Goal: Task Accomplishment & Management: Complete application form

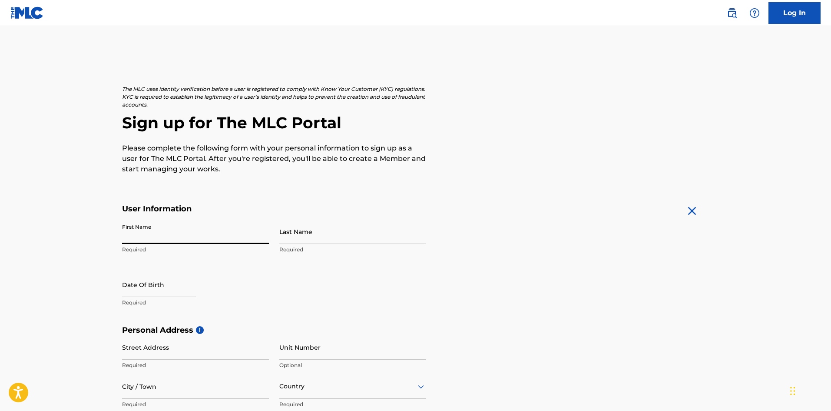
click at [214, 234] on input "First Name" at bounding box center [195, 231] width 147 height 25
type input "a"
type input "[PERSON_NAME]"
select select "8"
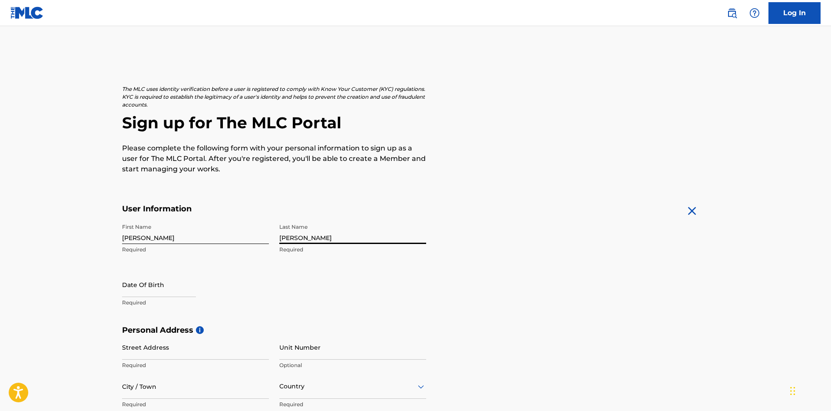
select select "2025"
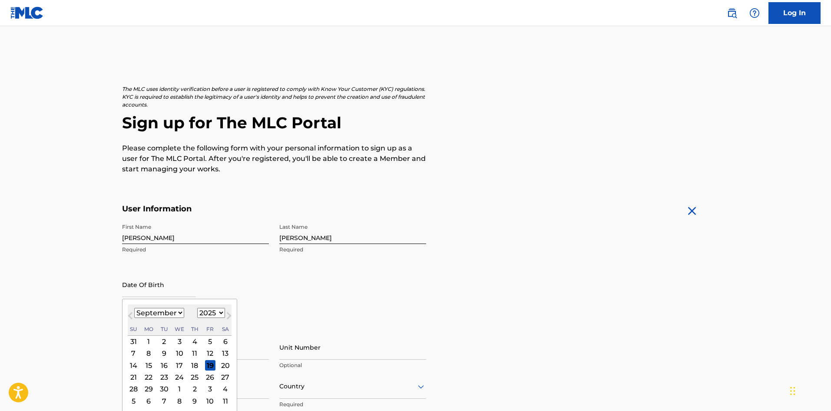
click at [178, 313] on select "January February March April May June July August September October November De…" at bounding box center [159, 313] width 50 height 10
select select "6"
click at [134, 308] on select "January February March April May June July August September October November De…" at bounding box center [159, 313] width 50 height 10
click at [191, 377] on div "24" at bounding box center [194, 377] width 10 height 10
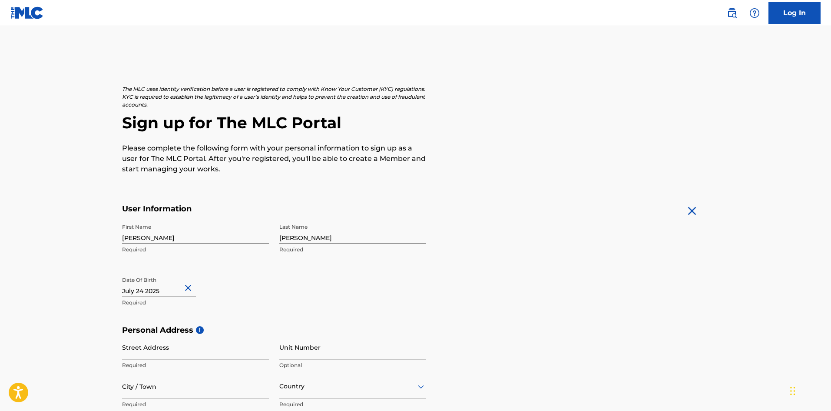
click at [161, 292] on input "text" at bounding box center [159, 284] width 74 height 25
select select "6"
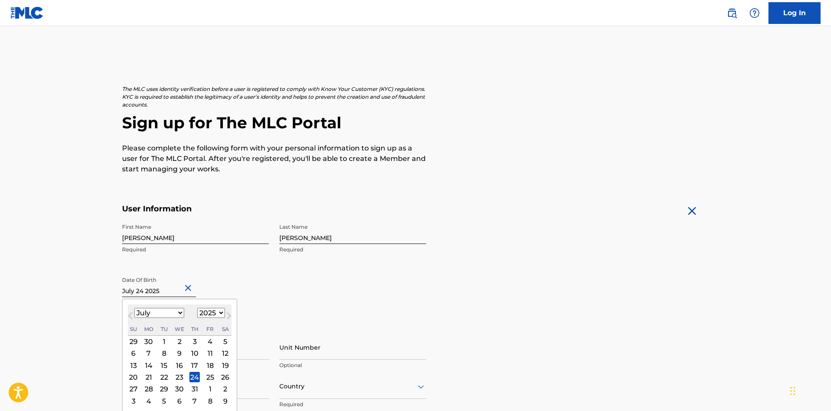
click at [219, 311] on select "1899 1900 1901 1902 1903 1904 1905 1906 1907 1908 1909 1910 1911 1912 1913 1914…" at bounding box center [211, 313] width 28 height 10
select select "1968"
click at [197, 308] on select "1899 1900 1901 1902 1903 1904 1905 1906 1907 1908 1909 1910 1911 1912 1913 1914…" at bounding box center [211, 313] width 28 height 10
click at [180, 377] on div "24" at bounding box center [179, 377] width 10 height 10
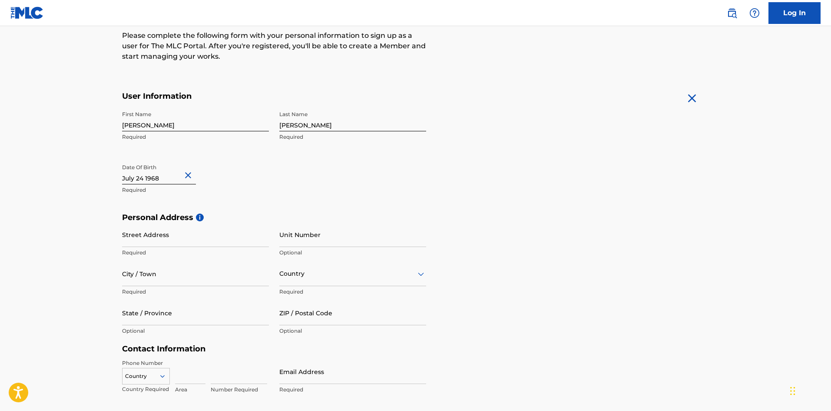
scroll to position [130, 0]
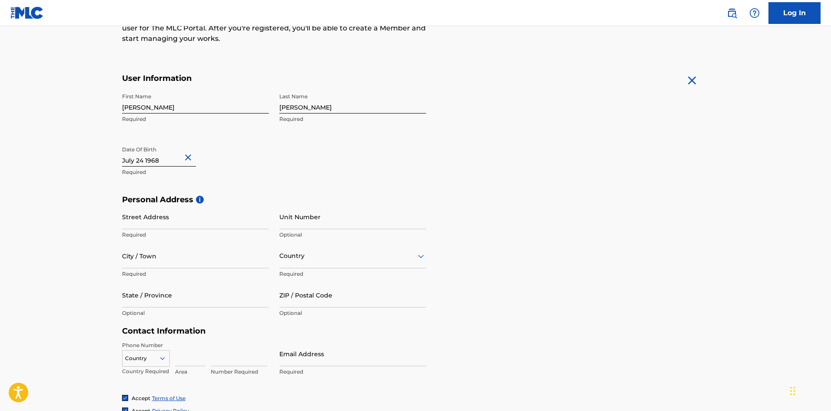
click at [175, 222] on input "Street Address" at bounding box center [195, 216] width 147 height 25
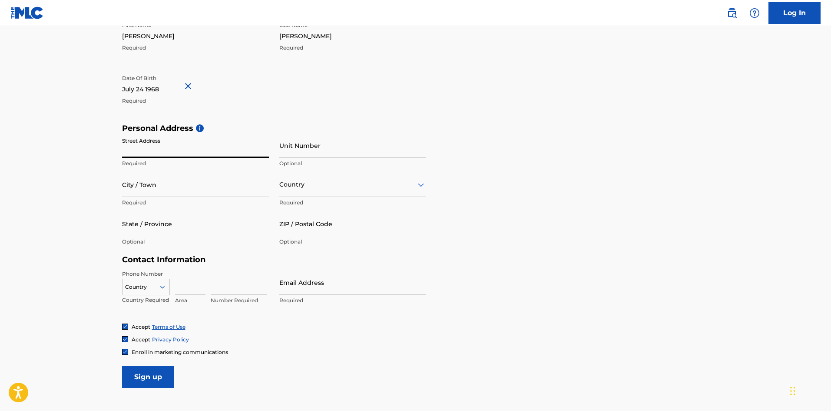
scroll to position [217, 0]
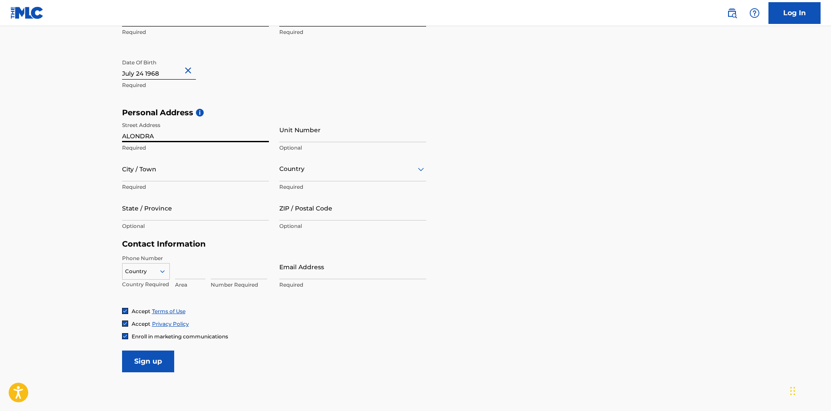
type input "ALONDRA"
type input "124"
click at [169, 175] on input "City / Town" at bounding box center [195, 168] width 147 height 25
type input "[PERSON_NAME]"
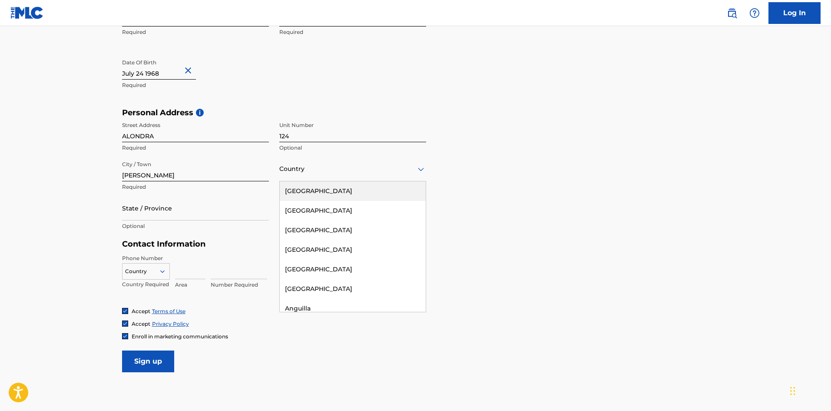
click at [419, 168] on icon at bounding box center [421, 168] width 6 height 3
type input "[GEOGRAPHIC_DATA]"
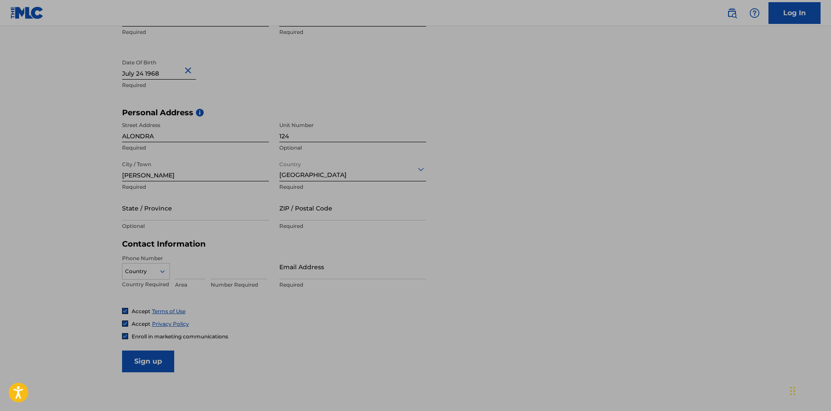
click at [72, 70] on main "The MLC uses identity verification before a user is registered to comply with K…" at bounding box center [415, 115] width 831 height 612
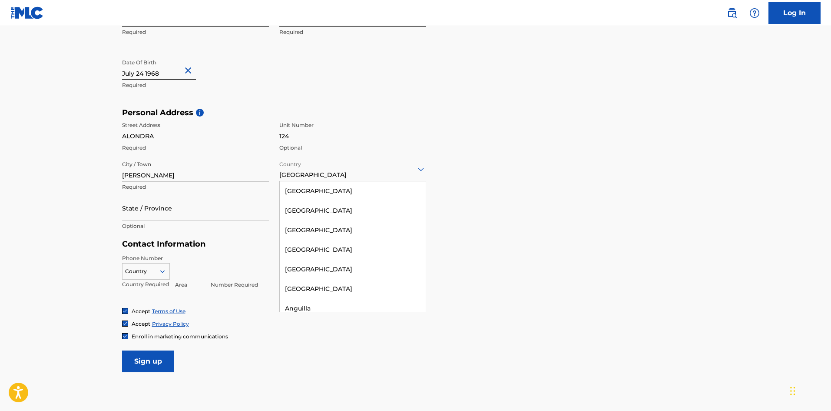
click at [422, 169] on icon at bounding box center [421, 168] width 6 height 3
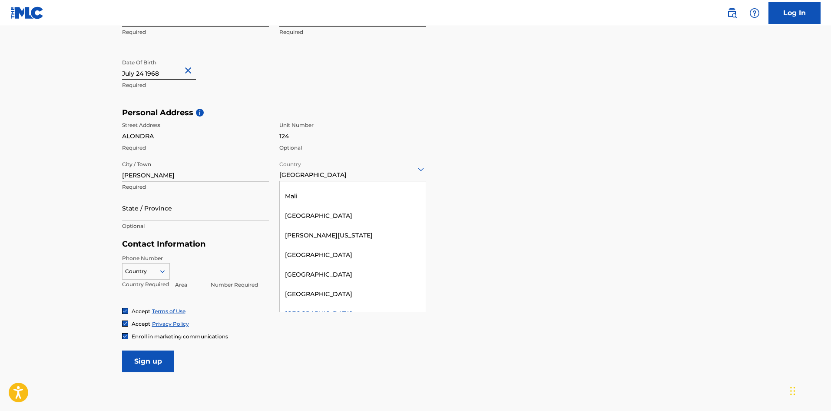
click at [303, 304] on div "[GEOGRAPHIC_DATA]" at bounding box center [353, 314] width 146 height 20
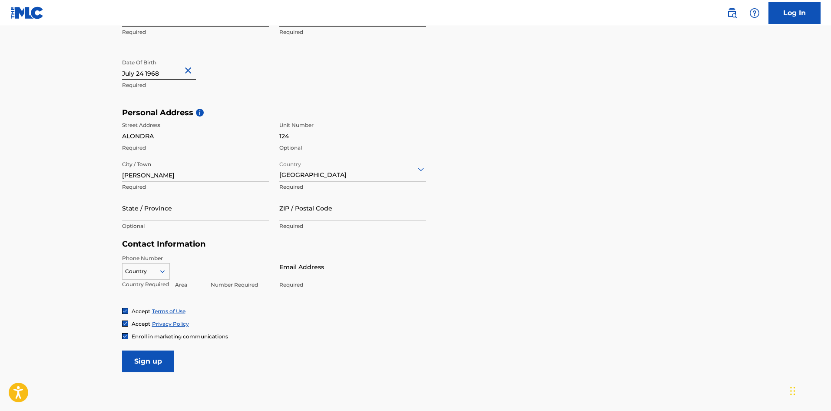
click at [199, 211] on input "State / Province" at bounding box center [195, 208] width 147 height 25
type input "NUEVO [PERSON_NAME]"
type input "66632"
click at [163, 273] on icon at bounding box center [163, 271] width 8 height 8
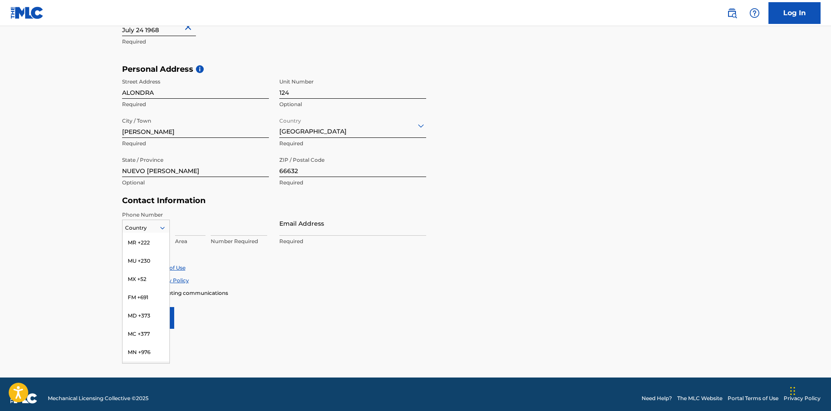
scroll to position [2216, 0]
click at [145, 317] on div "MX +52" at bounding box center [146, 322] width 47 height 18
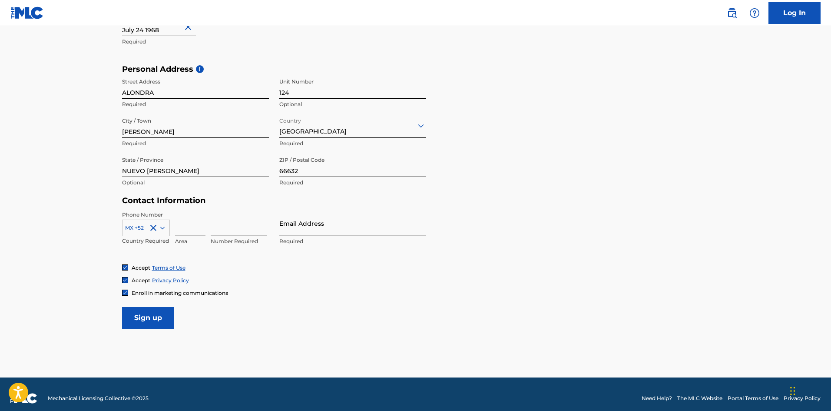
click at [174, 230] on div "MX +52 Country Required Area Number Required" at bounding box center [195, 230] width 147 height 39
click at [179, 229] on input at bounding box center [190, 223] width 30 height 25
type input "81"
click at [213, 229] on input at bounding box center [239, 223] width 56 height 25
type input "19108164"
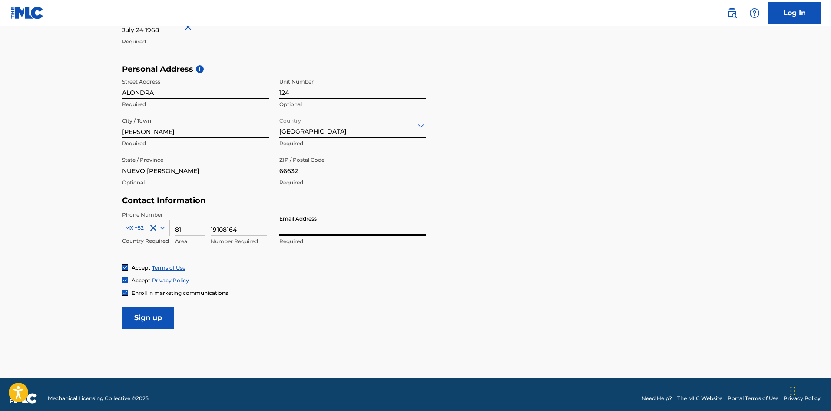
click at [295, 228] on input "Email Address" at bounding box center [352, 223] width 147 height 25
type input "[EMAIL_ADDRESS][DOMAIN_NAME]"
click at [282, 266] on div "Accept Terms of Use" at bounding box center [415, 267] width 587 height 7
click at [156, 315] on input "Sign up" at bounding box center [148, 318] width 52 height 22
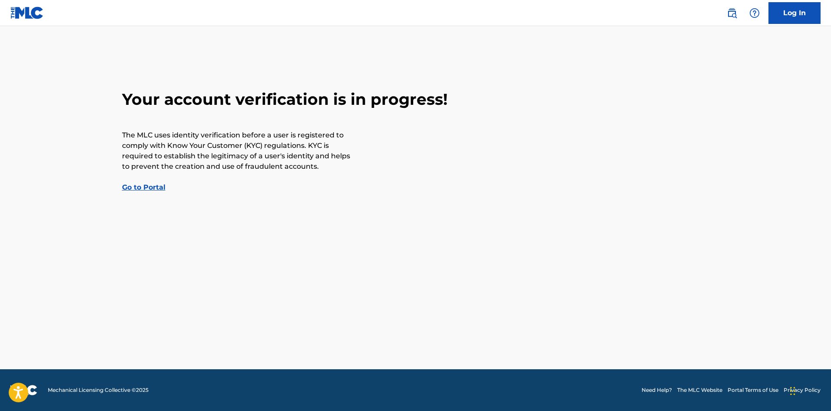
click at [154, 188] on link "Go to Portal" at bounding box center [143, 187] width 43 height 8
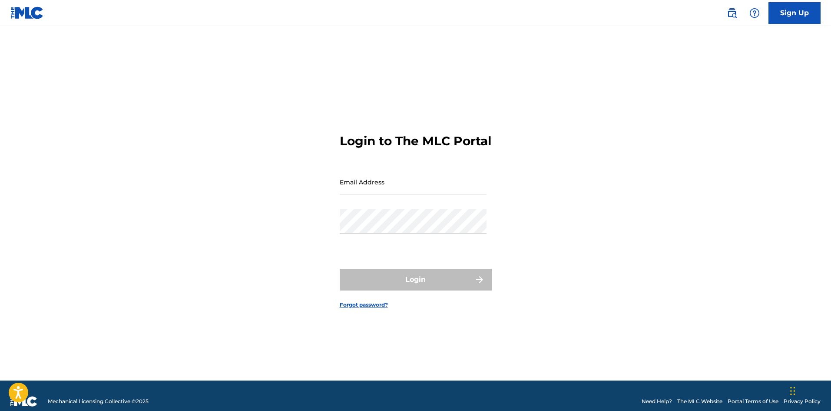
click at [389, 193] on input "Email Address" at bounding box center [413, 181] width 147 height 25
type input "[EMAIL_ADDRESS][DOMAIN_NAME]"
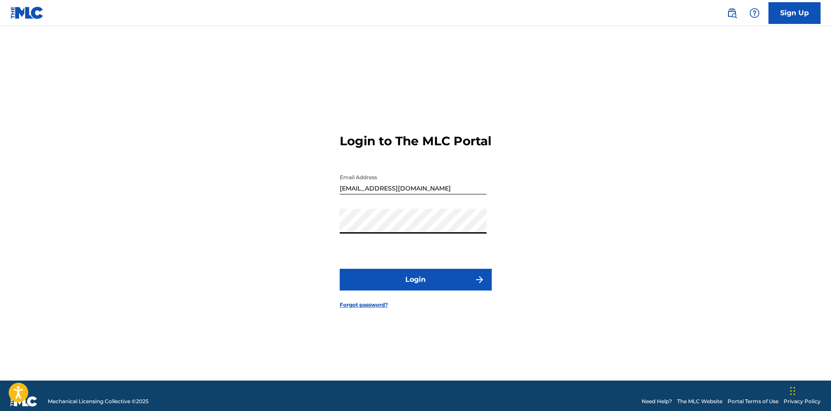
click at [422, 282] on button "Login" at bounding box center [416, 280] width 152 height 22
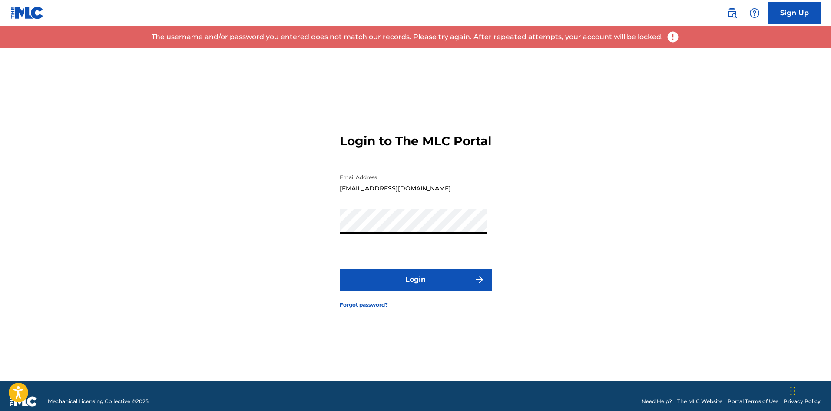
click at [283, 228] on div "Login to The MLC Portal Email Address [EMAIL_ADDRESS][DOMAIN_NAME] Password Log…" at bounding box center [416, 214] width 608 height 332
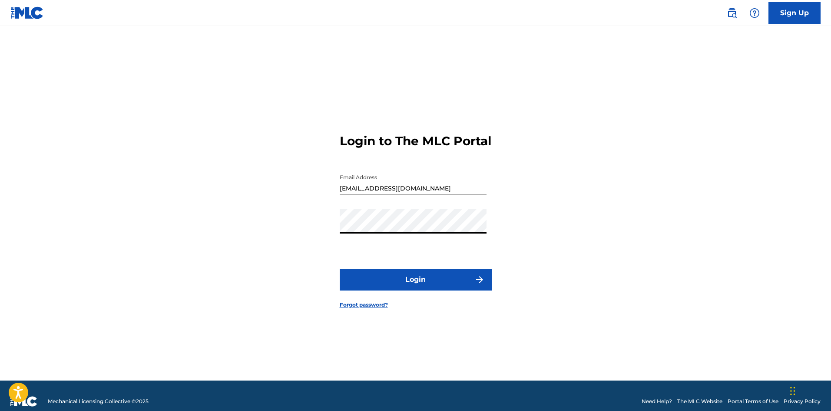
click at [416, 288] on button "Login" at bounding box center [416, 280] width 152 height 22
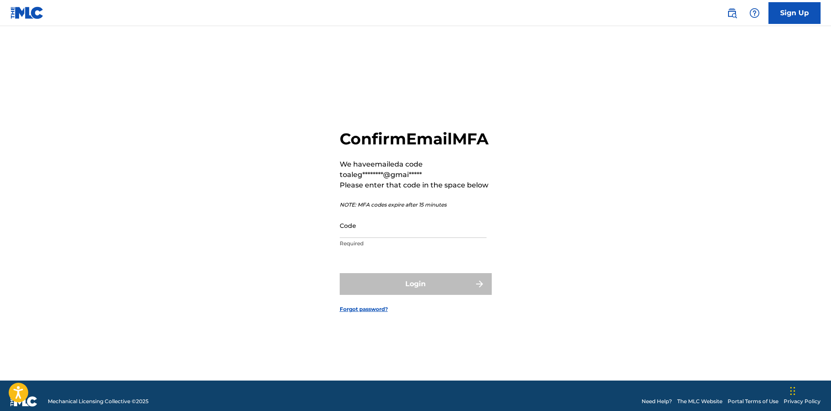
click at [416, 238] on input "Code" at bounding box center [413, 225] width 147 height 25
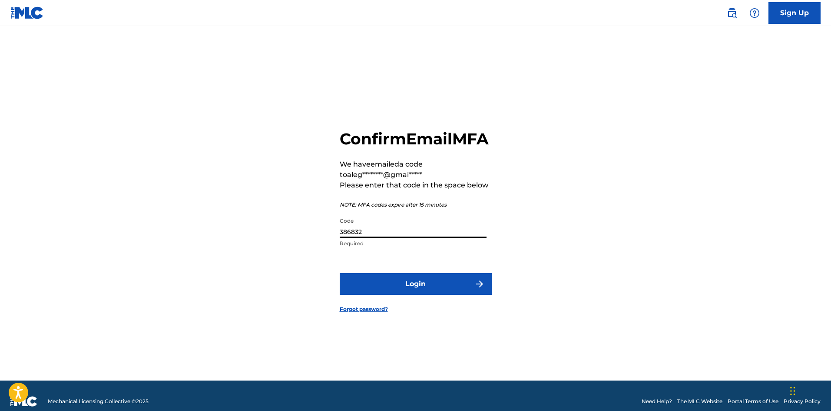
type input "386832"
click at [434, 291] on button "Login" at bounding box center [416, 284] width 152 height 22
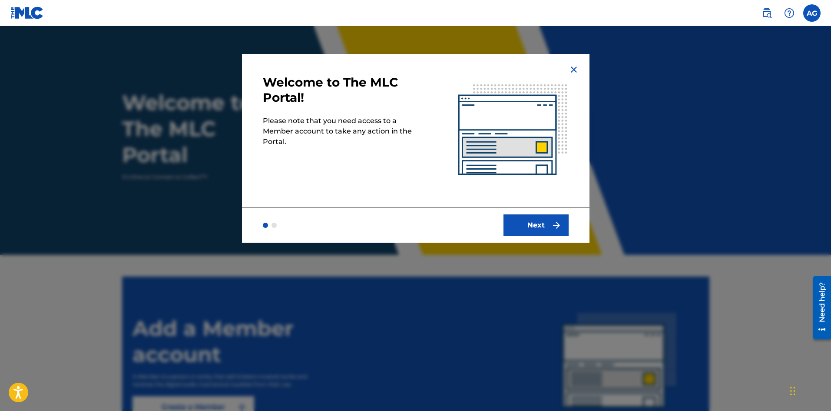
click at [549, 222] on button "Next" at bounding box center [536, 225] width 65 height 22
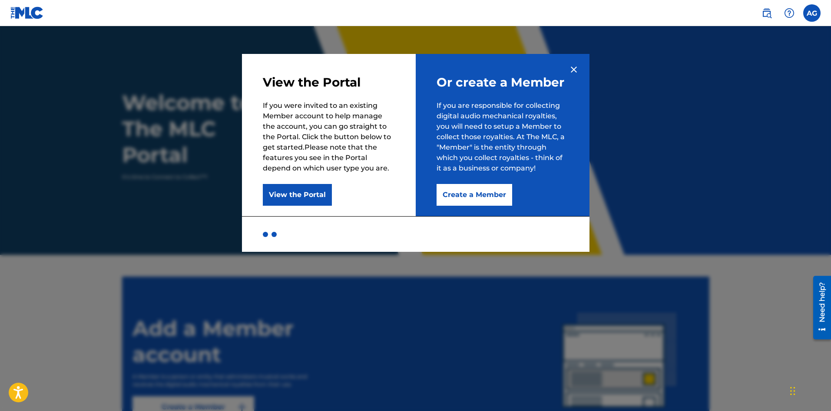
click at [476, 199] on button "Create a Member" at bounding box center [475, 195] width 76 height 22
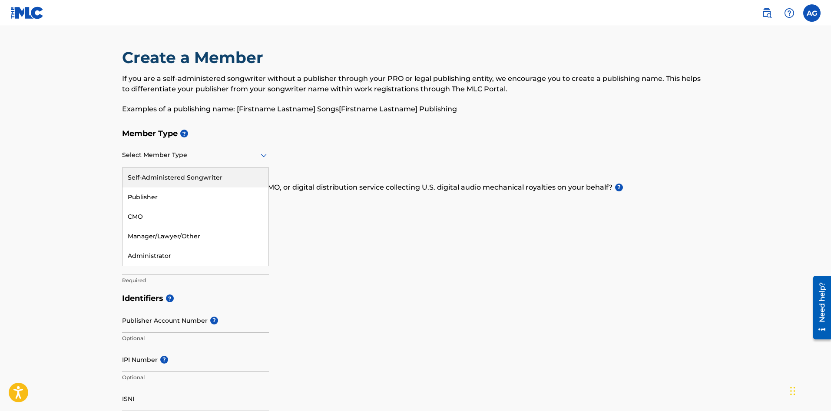
click at [265, 156] on icon at bounding box center [264, 155] width 6 height 3
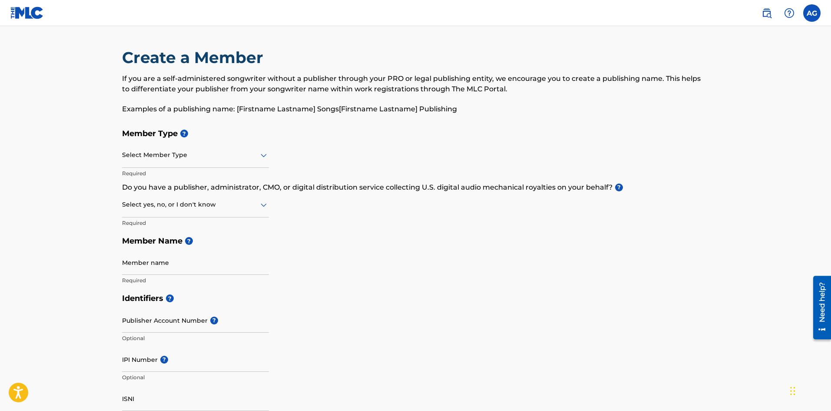
click at [307, 151] on div "Member Type ? Select Member Type Required Do you have a publisher, administrato…" at bounding box center [415, 206] width 587 height 165
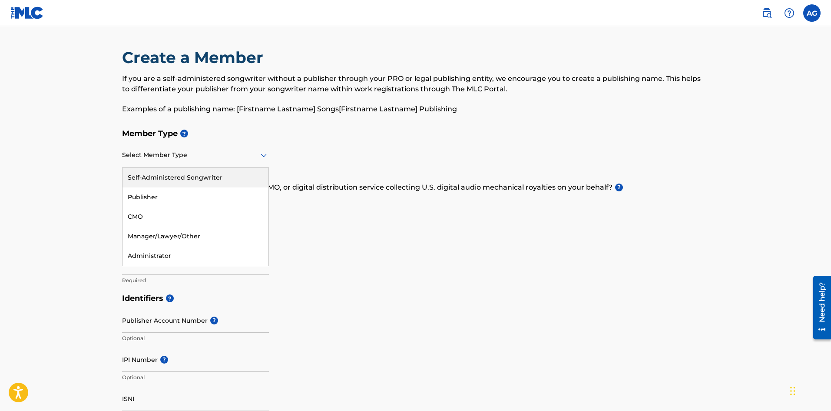
click at [265, 154] on icon at bounding box center [264, 155] width 6 height 3
click at [169, 254] on div "Administrator" at bounding box center [196, 256] width 146 height 20
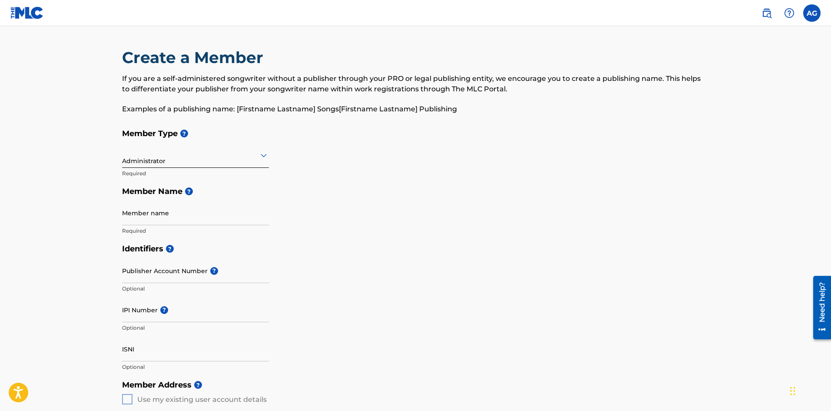
click at [175, 217] on input "Member name" at bounding box center [195, 212] width 147 height 25
click at [317, 214] on div "Member Type ? Administrator Required Member Name ? Member name Required" at bounding box center [415, 181] width 587 height 115
click at [265, 154] on icon at bounding box center [264, 155] width 10 height 10
click at [229, 179] on div "Self-Administered Songwriter" at bounding box center [196, 178] width 146 height 20
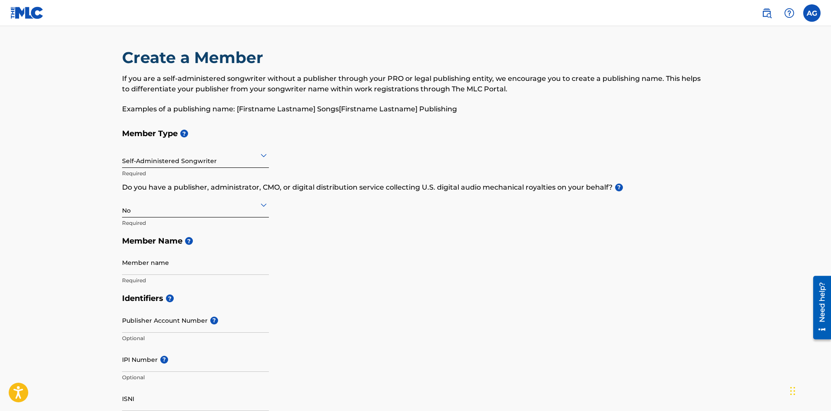
click at [262, 154] on icon at bounding box center [264, 155] width 10 height 10
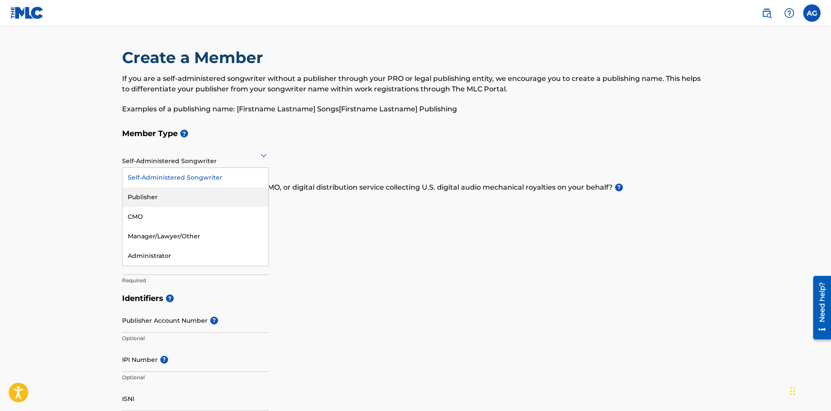
click at [216, 195] on div "Publisher" at bounding box center [196, 197] width 146 height 20
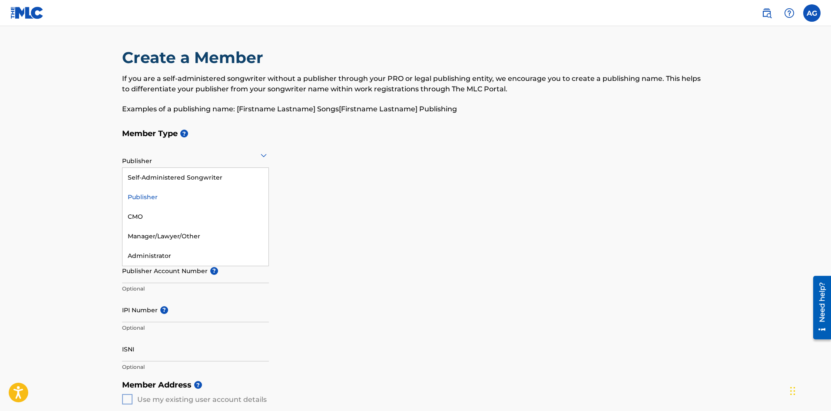
click at [263, 153] on icon at bounding box center [264, 155] width 10 height 10
click at [205, 214] on div "CMO" at bounding box center [196, 217] width 146 height 20
click at [261, 157] on icon at bounding box center [264, 155] width 10 height 10
click at [194, 255] on div "Administrator" at bounding box center [196, 256] width 146 height 20
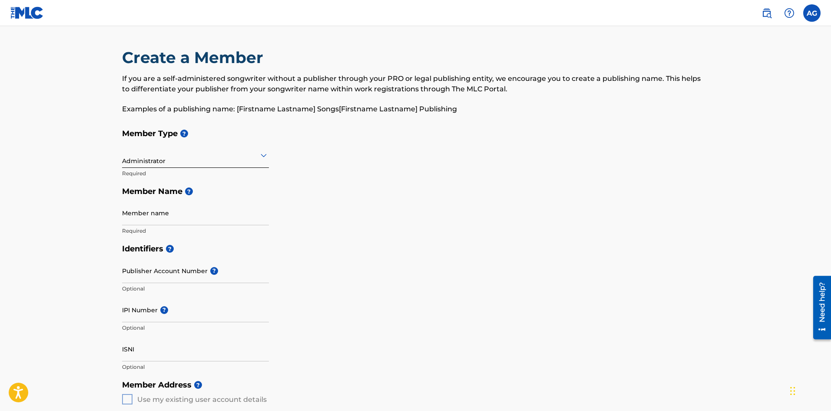
click at [183, 216] on input "Member name" at bounding box center [195, 212] width 147 height 25
type input "j"
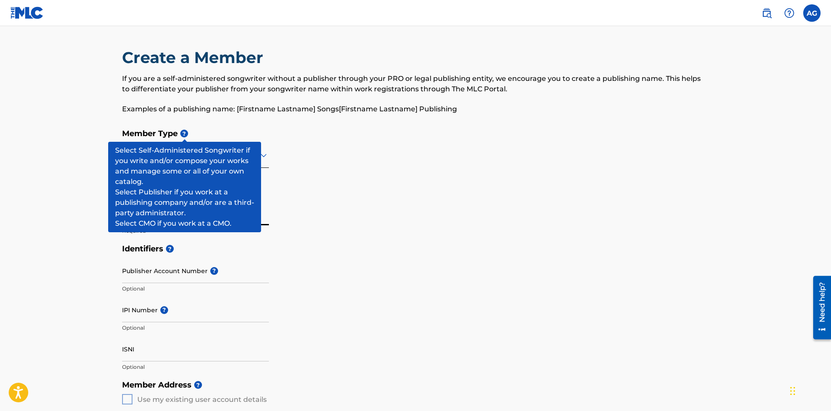
type input "[PERSON_NAME]"
click at [184, 134] on span "?" at bounding box center [184, 133] width 8 height 8
click at [184, 130] on span "?" at bounding box center [184, 133] width 8 height 8
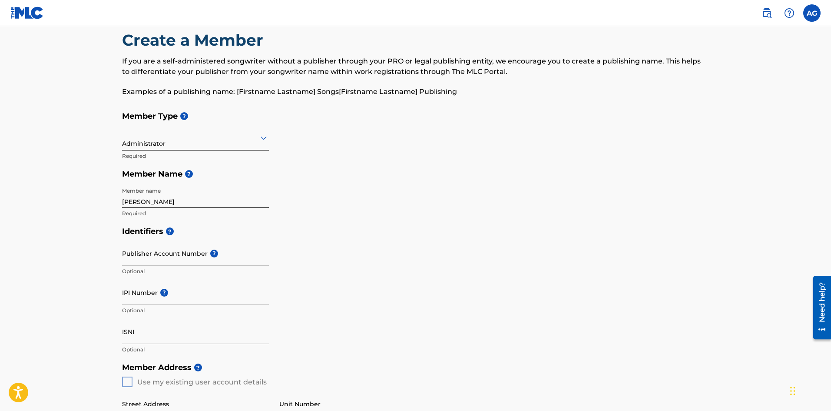
click at [262, 138] on icon at bounding box center [264, 137] width 6 height 3
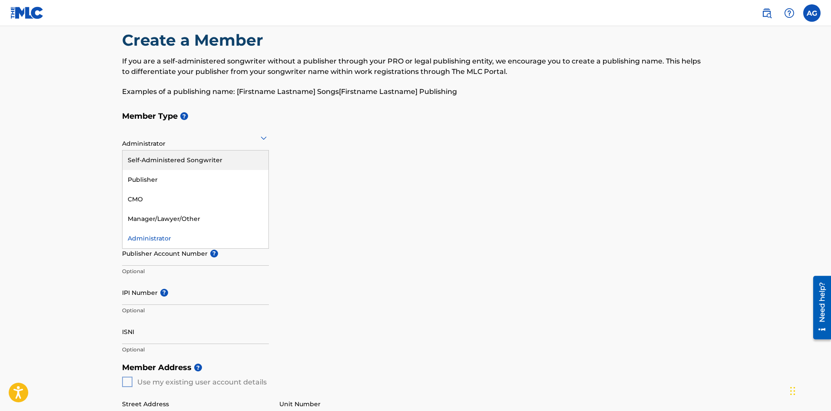
click at [303, 162] on div "Member Type ? 5 results available. Use Up and Down to choose options, press Ent…" at bounding box center [415, 164] width 587 height 115
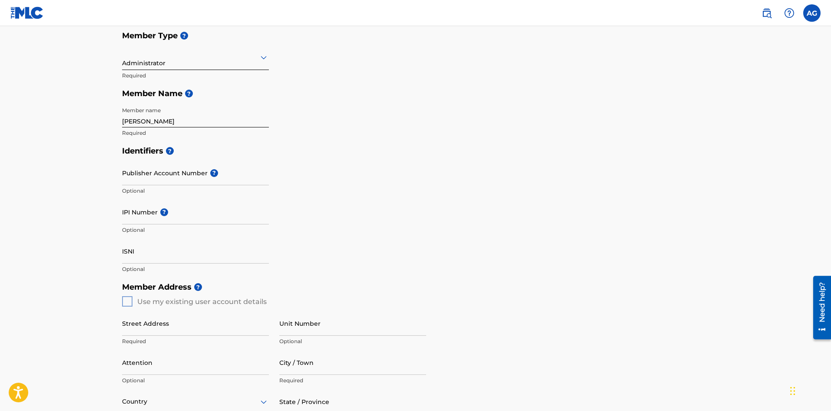
scroll to position [148, 0]
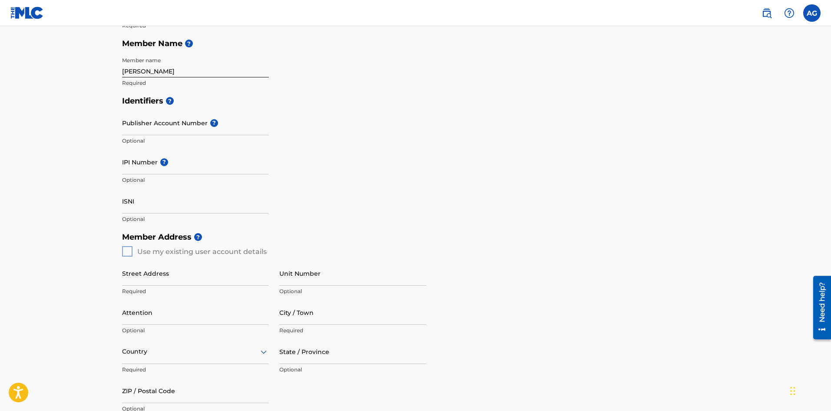
click at [129, 250] on div "Member Address ? Use my existing user account details Street Address Required U…" at bounding box center [415, 327] width 587 height 199
click at [127, 252] on div "Member Address ? Use my existing user account details Street Address Required U…" at bounding box center [415, 327] width 587 height 199
click at [150, 276] on input "Street Address" at bounding box center [195, 273] width 147 height 25
type input "ALONDRA 124"
type input "SECTOR ALONDRA PRIVADAS [GEOGRAPHIC_DATA]"
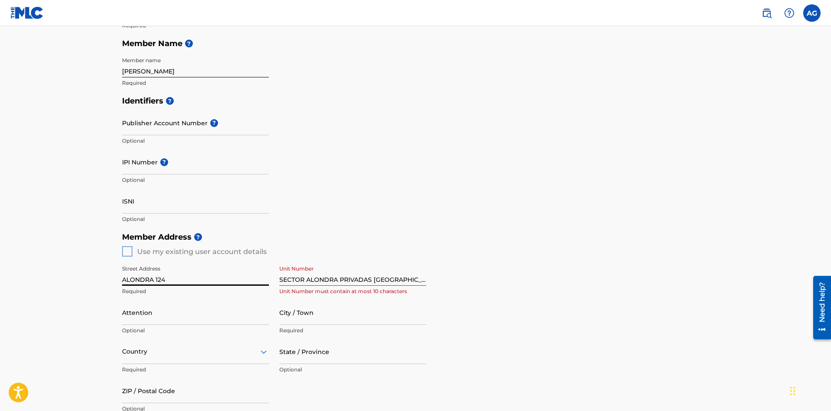
drag, startPoint x: 155, startPoint y: 279, endPoint x: 181, endPoint y: 280, distance: 26.5
click at [181, 280] on input "ALONDRA 124" at bounding box center [195, 273] width 147 height 25
type input "ALONDRA"
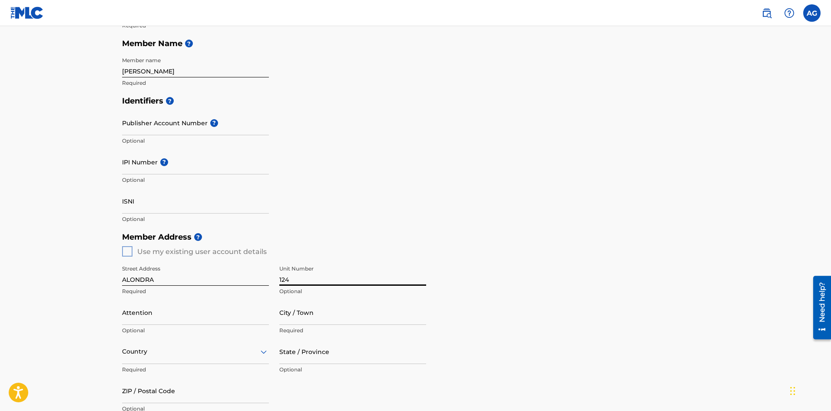
type input "124"
click at [147, 319] on input "Attention" at bounding box center [195, 312] width 147 height 25
type input "[PERSON_NAME]"
click at [191, 354] on div "Country" at bounding box center [195, 351] width 147 height 25
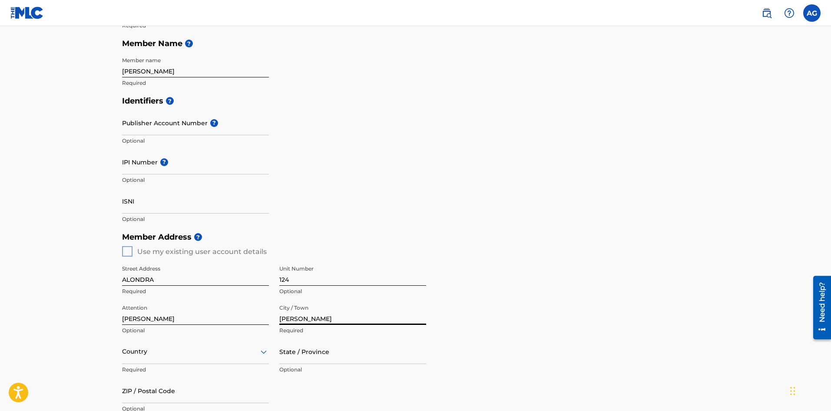
scroll to position [232, 0]
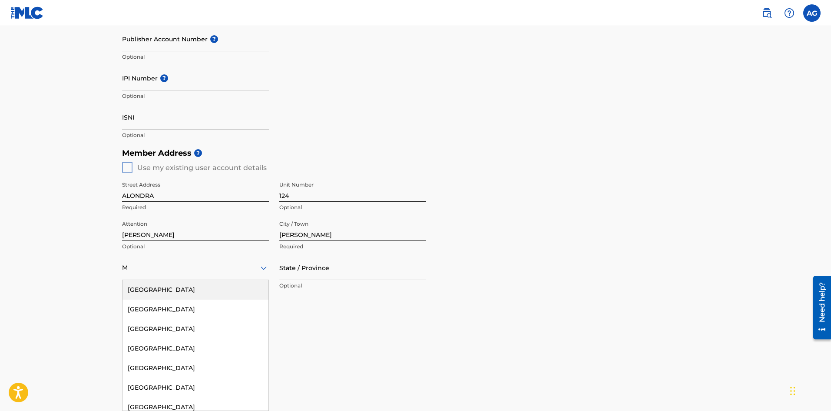
type input "M"
click at [412, 346] on h5 "Member Contact" at bounding box center [415, 351] width 587 height 19
click at [147, 263] on div at bounding box center [195, 267] width 147 height 11
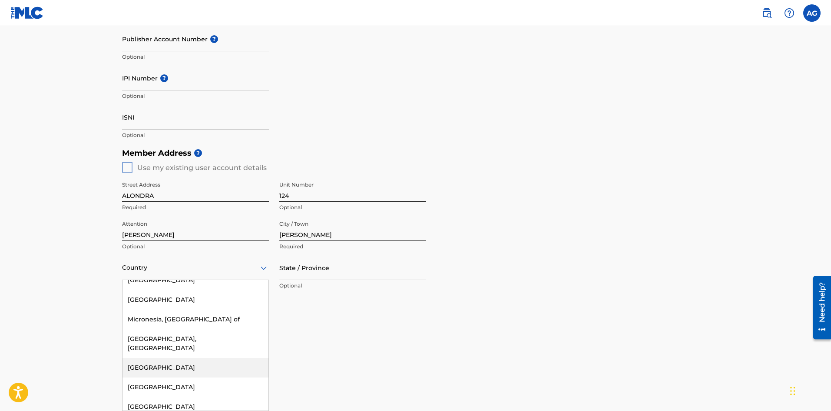
scroll to position [2477, 0]
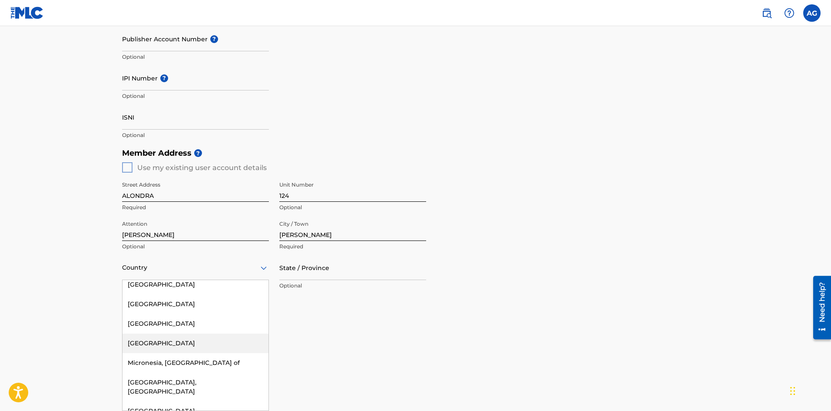
click at [146, 333] on div "[GEOGRAPHIC_DATA]" at bounding box center [196, 343] width 146 height 20
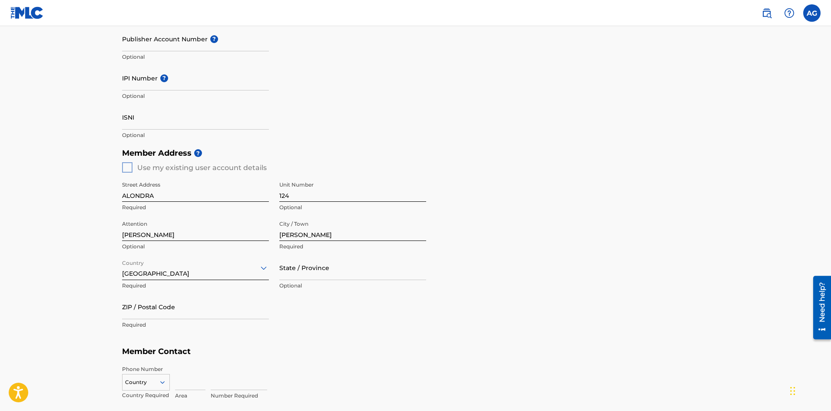
click at [286, 275] on input "State / Province" at bounding box center [352, 267] width 147 height 25
type input "NUEVO [PERSON_NAME]"
click at [195, 315] on input "ZIP / Postal Code" at bounding box center [195, 306] width 147 height 25
type input "66632"
click at [481, 361] on div "Phone Number Country Country Required Area Number Required" at bounding box center [415, 382] width 587 height 43
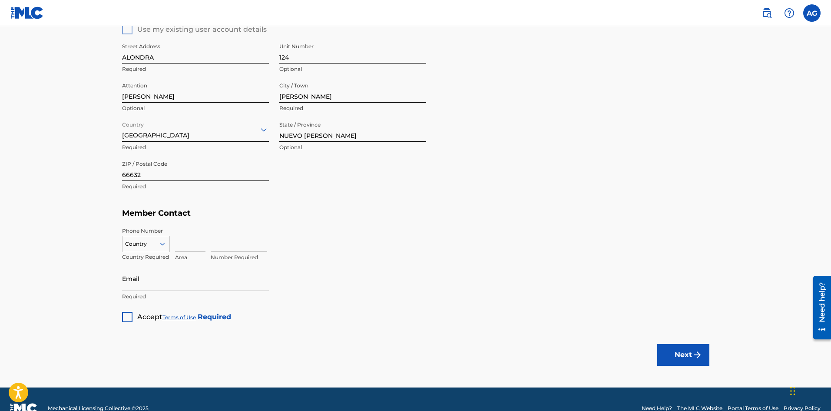
scroll to position [388, 0]
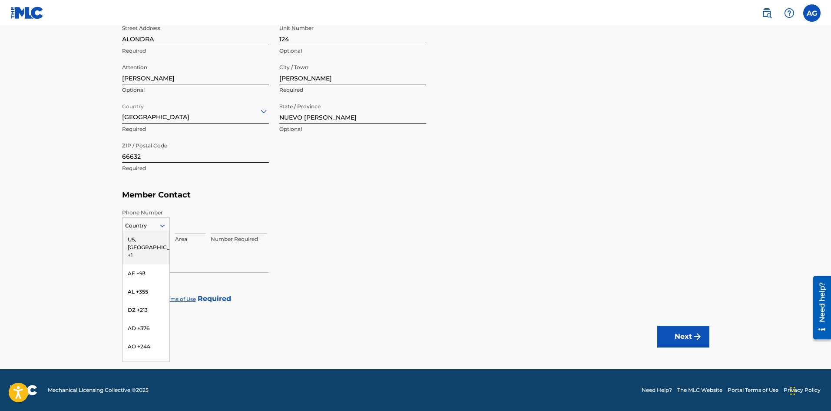
click at [161, 224] on icon at bounding box center [162, 225] width 4 height 3
type input "+52"
click at [149, 238] on div "MX +52" at bounding box center [146, 239] width 47 height 18
click at [182, 226] on input at bounding box center [190, 221] width 30 height 25
type input "81"
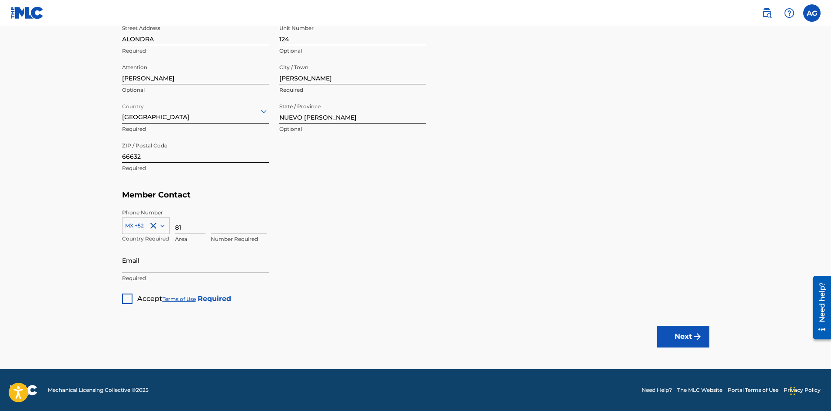
click at [213, 229] on input at bounding box center [239, 221] width 56 height 25
type input "19108164"
click at [167, 266] on input "Email" at bounding box center [195, 260] width 147 height 25
type input "A"
type input "[EMAIL_ADDRESS][DOMAIN_NAME]"
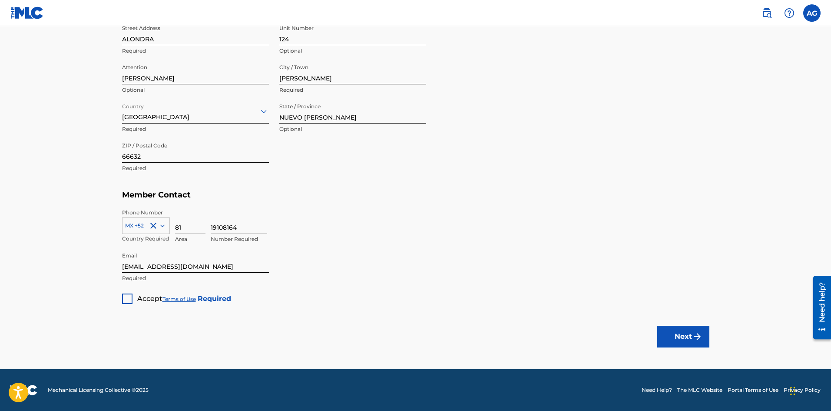
click at [132, 299] on div at bounding box center [127, 298] width 10 height 10
click at [688, 335] on button "Next" at bounding box center [683, 336] width 52 height 22
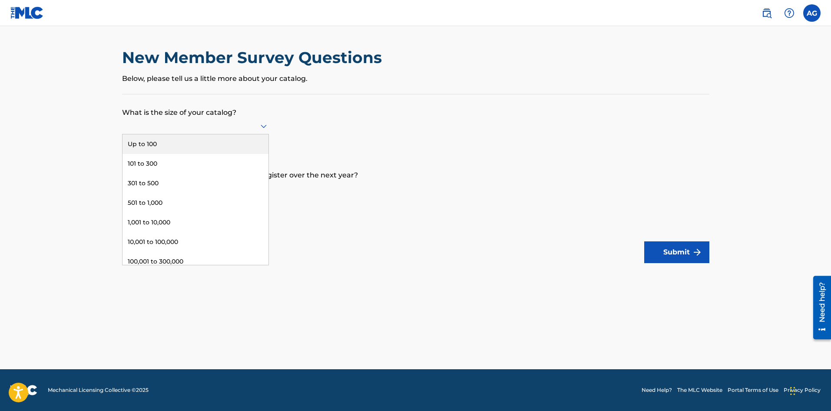
click at [265, 125] on icon at bounding box center [264, 126] width 10 height 10
click at [187, 184] on div "301 to 500" at bounding box center [196, 183] width 146 height 20
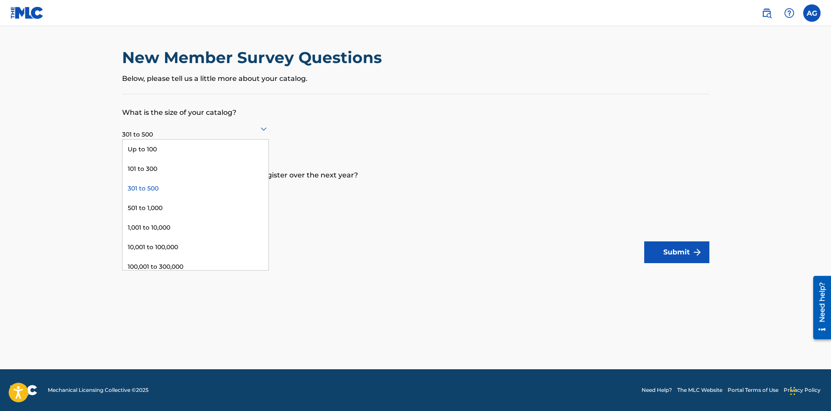
click at [263, 128] on icon at bounding box center [264, 128] width 10 height 10
click at [191, 223] on div "1,001 to 10,000" at bounding box center [196, 228] width 146 height 20
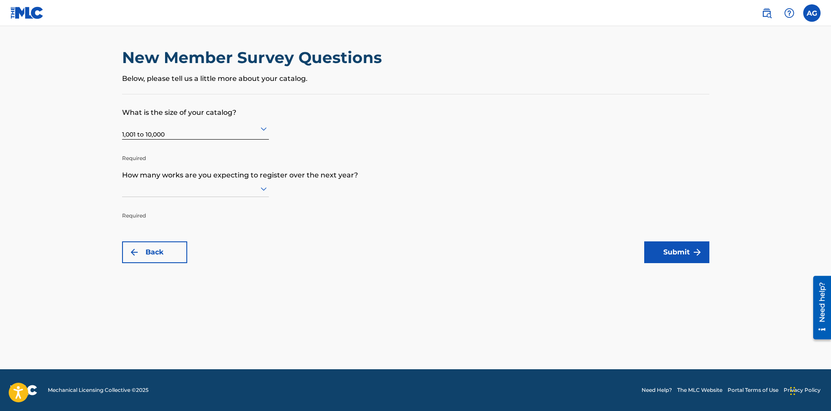
click at [266, 189] on icon at bounding box center [264, 188] width 6 height 3
click at [312, 204] on form "What is the size of your catalog? 1,001 to 10,000 Required How many works are y…" at bounding box center [415, 178] width 587 height 169
click at [263, 187] on icon at bounding box center [264, 188] width 10 height 10
click at [232, 205] on div "Up to 100" at bounding box center [196, 207] width 146 height 20
click at [669, 254] on button "Submit" at bounding box center [676, 252] width 65 height 22
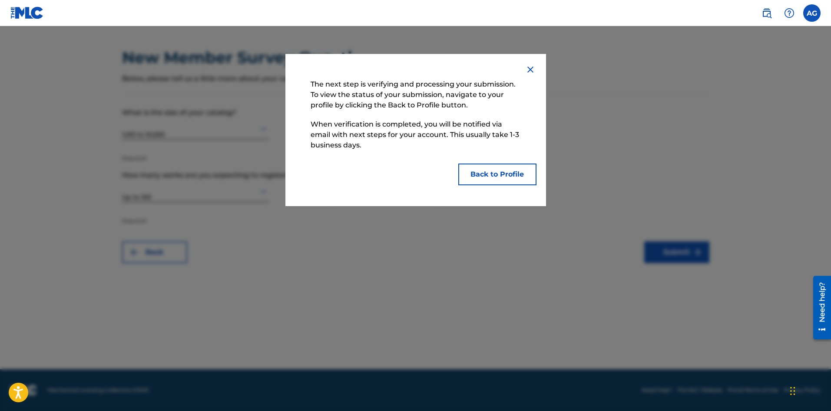
click at [510, 170] on button "Back to Profile" at bounding box center [497, 174] width 78 height 22
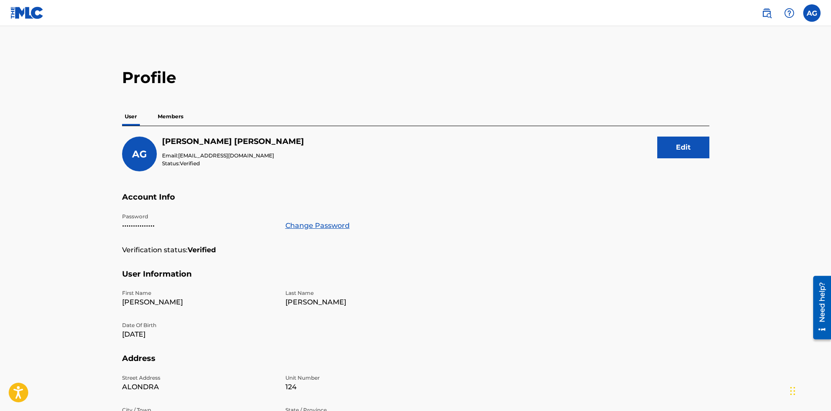
click at [169, 117] on p "Members" at bounding box center [170, 116] width 31 height 18
